Goal: Information Seeking & Learning: Learn about a topic

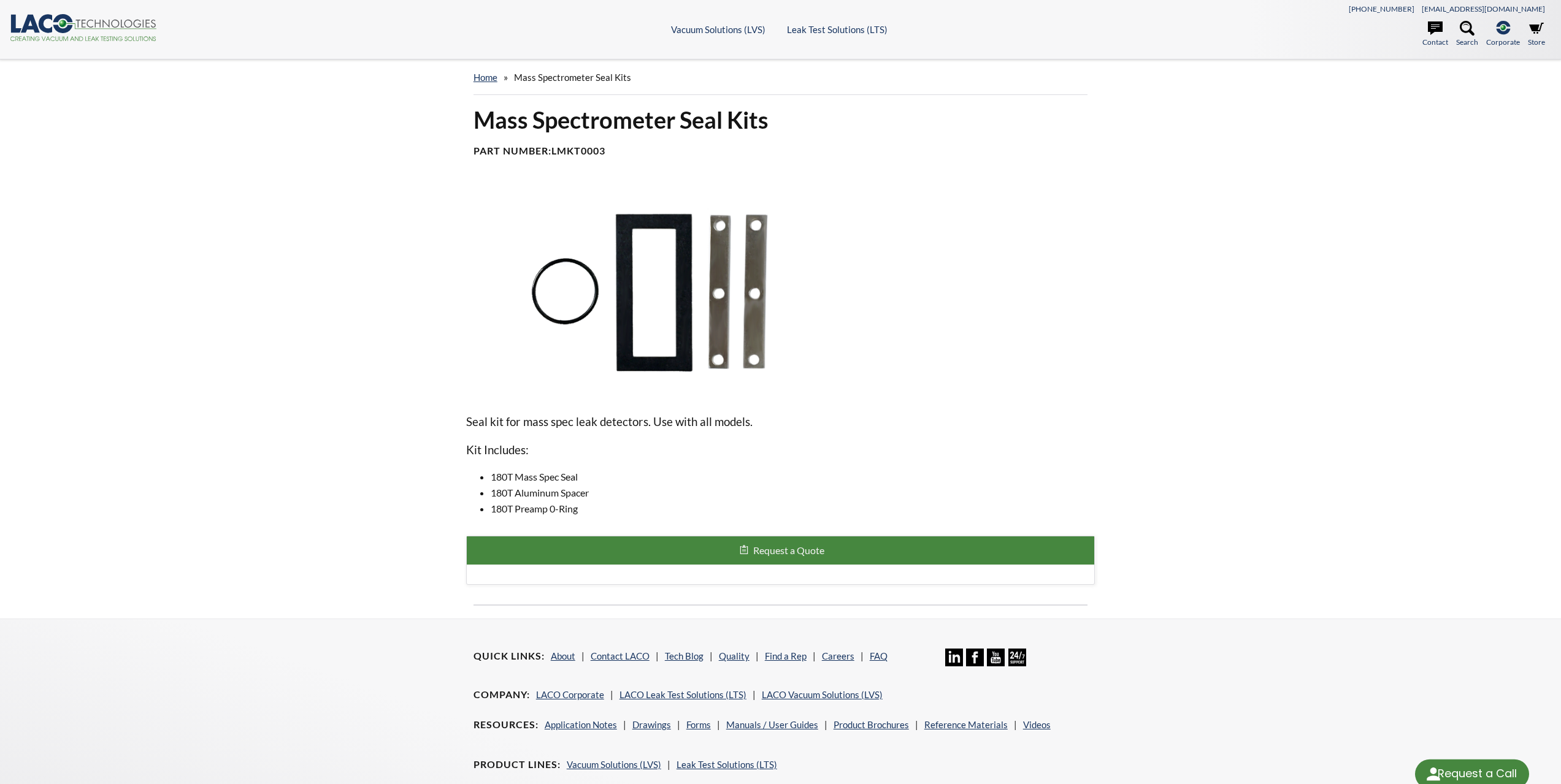
select select "Language Translate Widget"
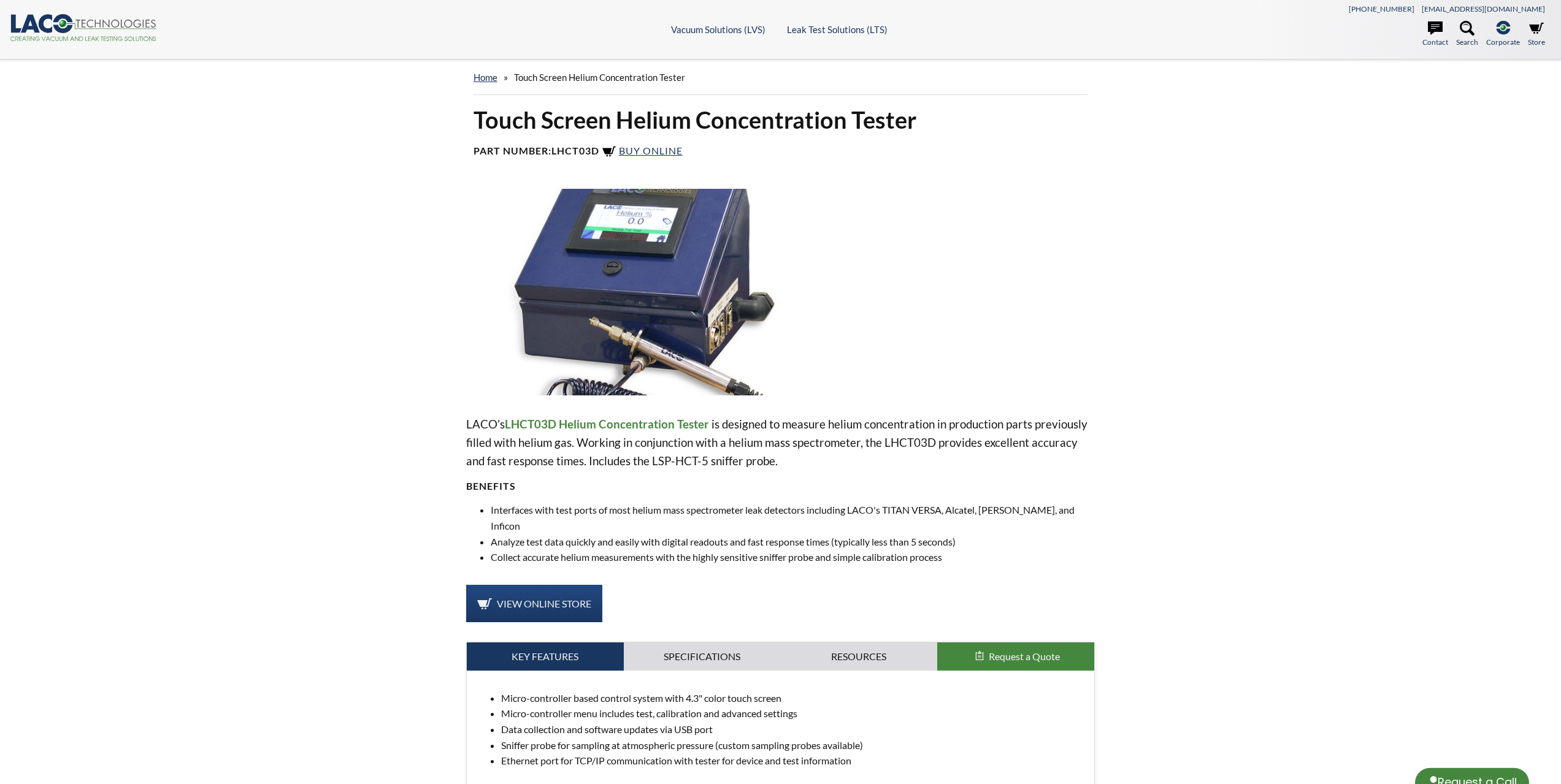
select select "Language Translate Widget"
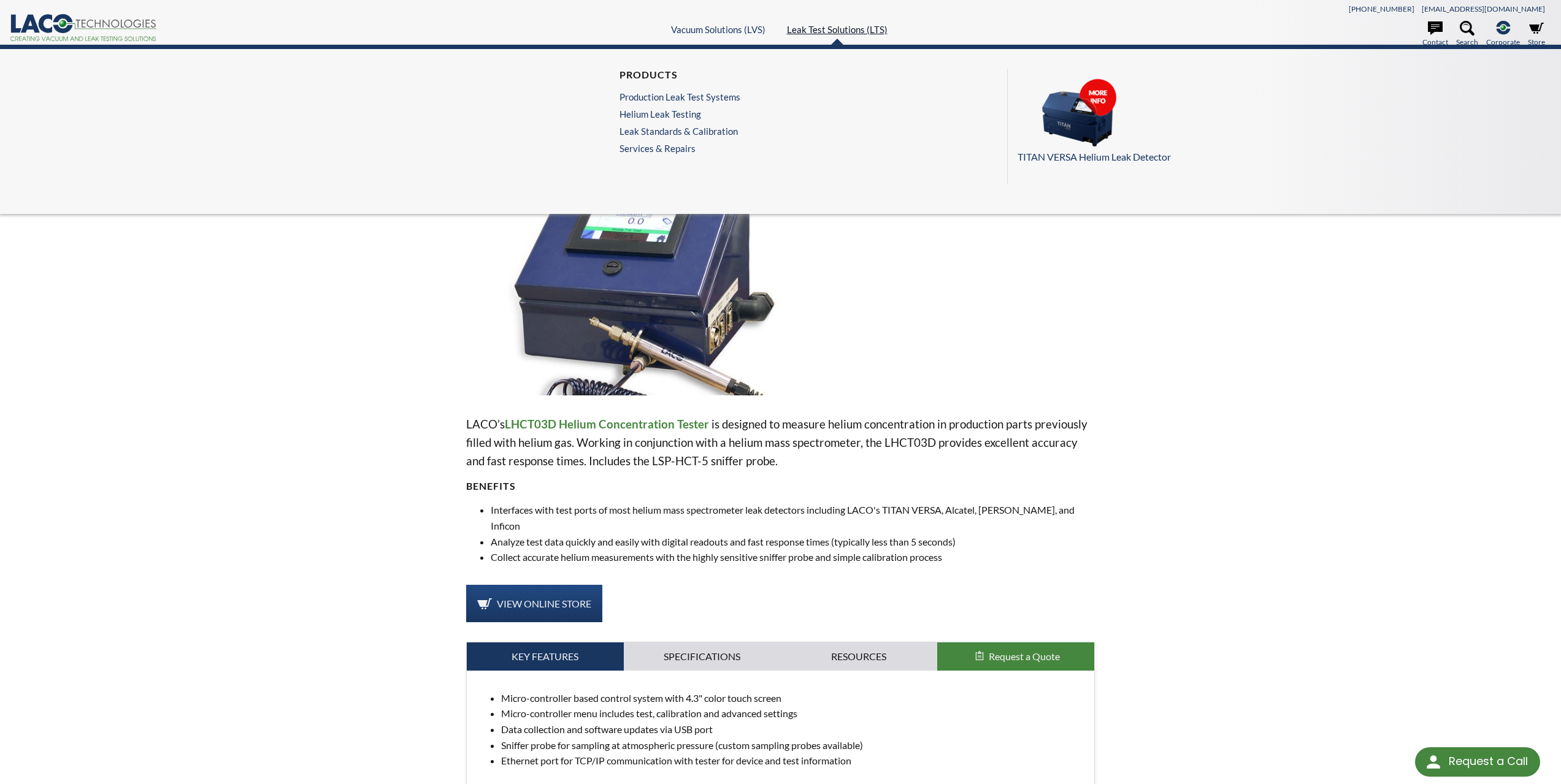
click at [810, 29] on link "Leak Test Solutions (LTS)" at bounding box center [836, 29] width 100 height 11
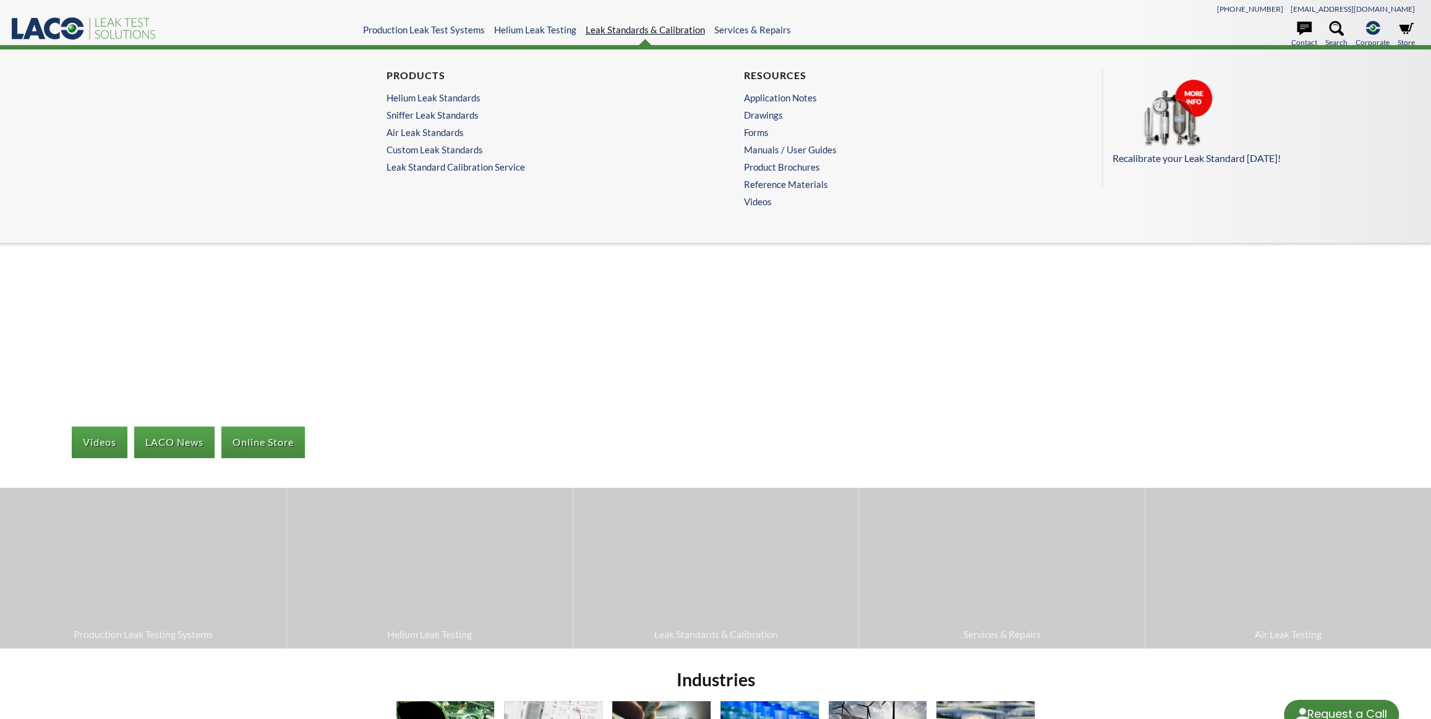
select select "Language Translate Widget"
click at [461, 145] on link "Custom Leak Standards" at bounding box center [534, 149] width 294 height 11
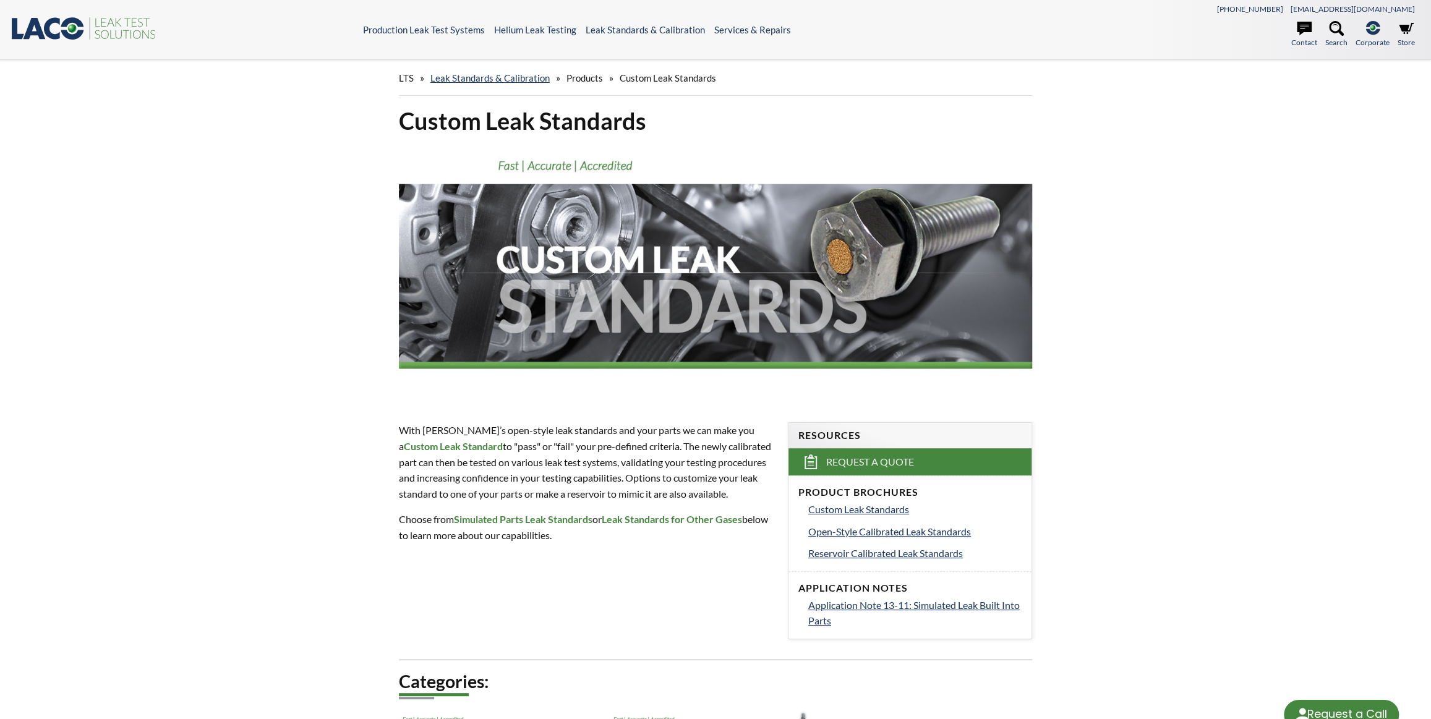
select select "Language Translate Widget"
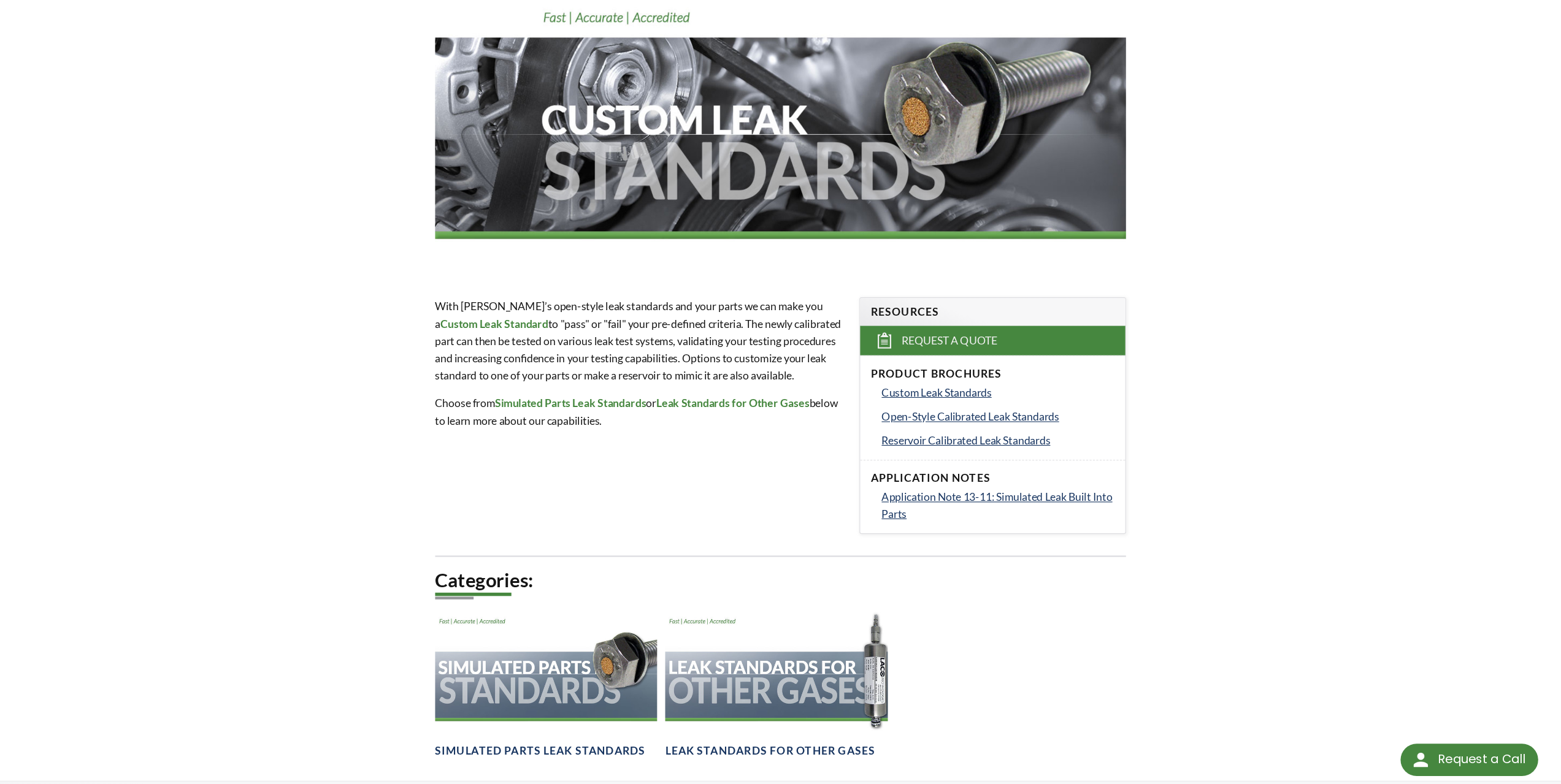
scroll to position [149, 0]
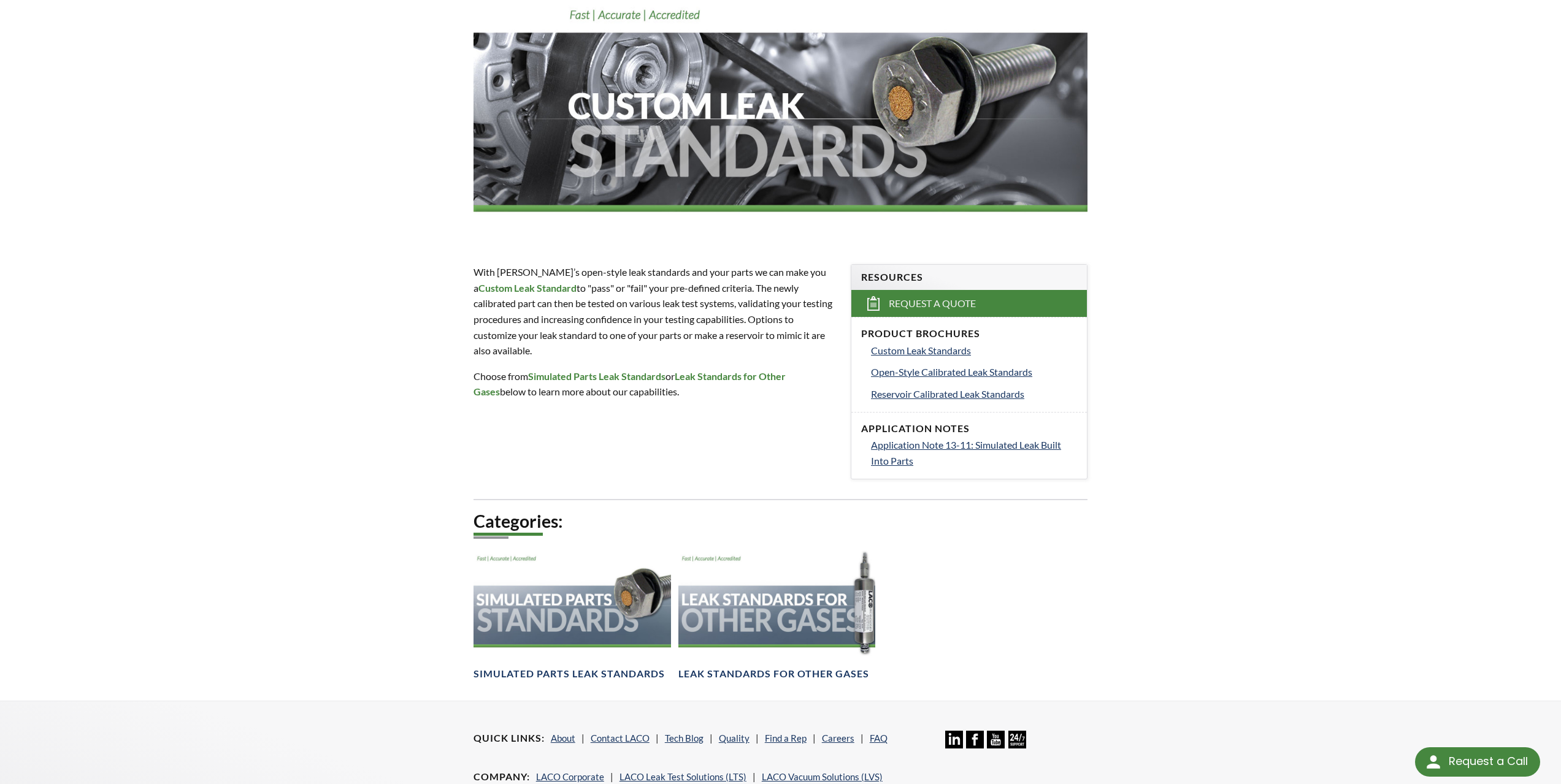
drag, startPoint x: 290, startPoint y: 209, endPoint x: 354, endPoint y: 71, distance: 152.1
click at [291, 208] on div "LTS » Leak Standards & Calibration » Products » Custom Leak Standards Custom Le…" at bounding box center [780, 305] width 1561 height 790
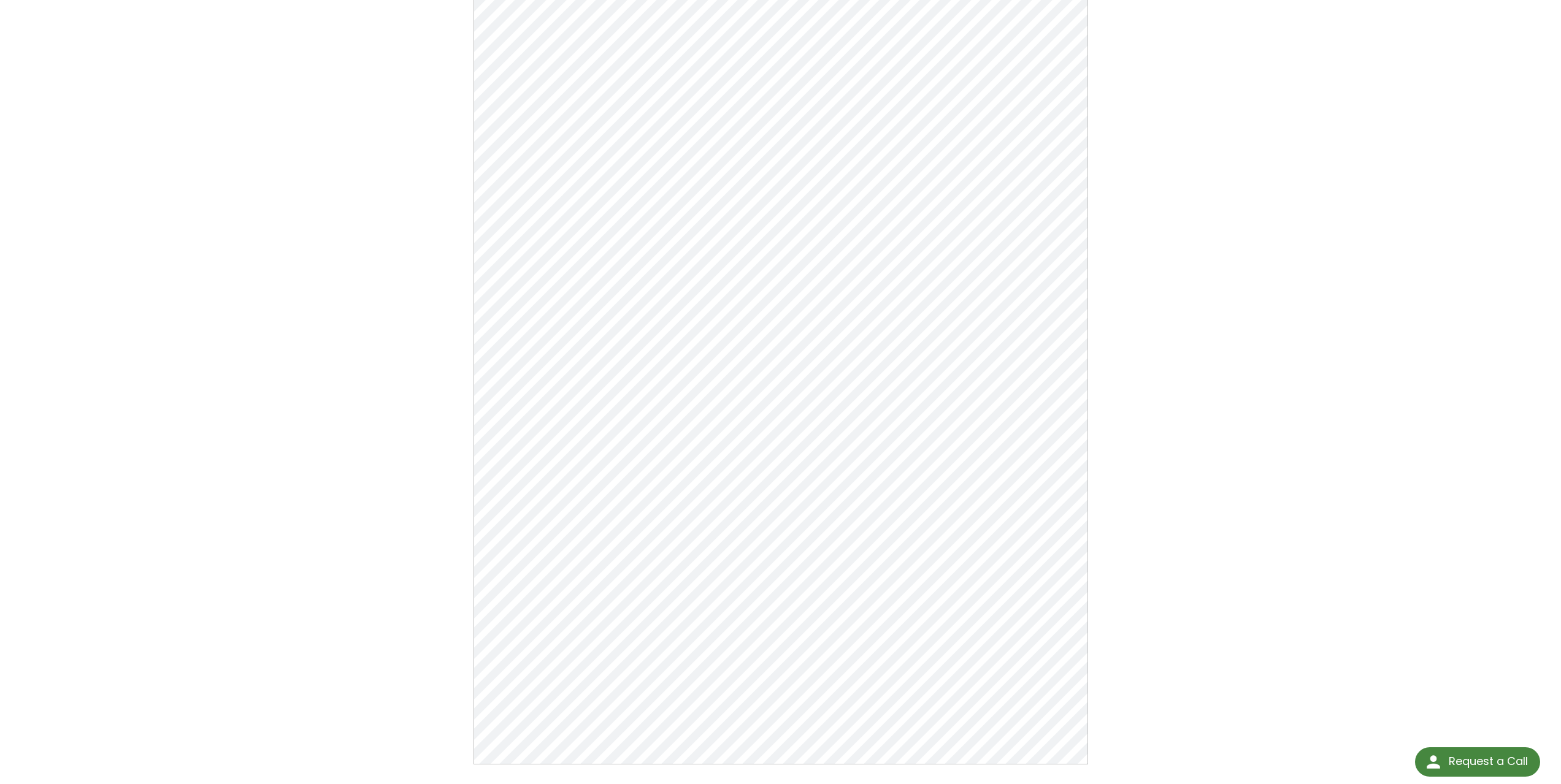
scroll to position [164, 0]
